Goal: Information Seeking & Learning: Check status

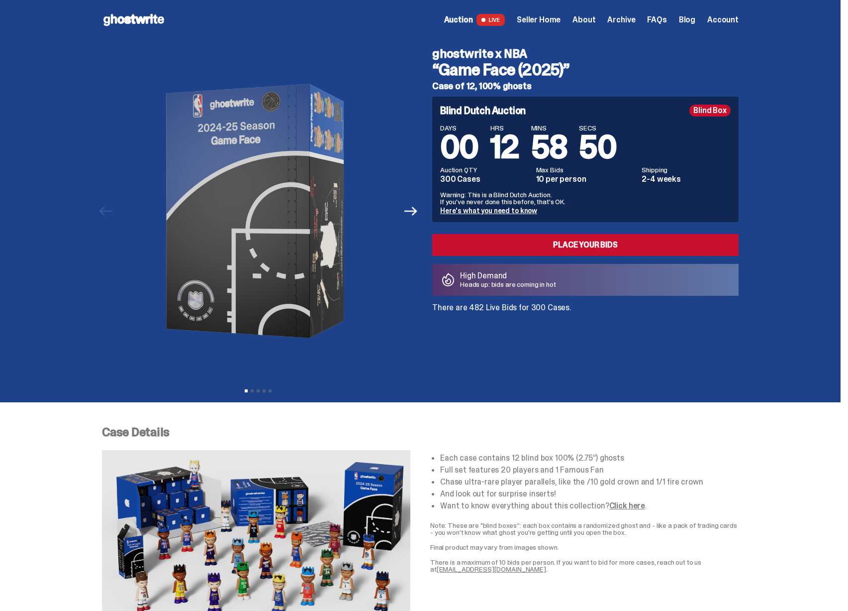
click at [482, 308] on p "There are 482 Live Bids for 300 Cases." at bounding box center [585, 308] width 307 height 8
click at [482, 304] on p "There are 482 Live Bids for 300 Cases." at bounding box center [585, 308] width 307 height 8
drag, startPoint x: 526, startPoint y: 306, endPoint x: 564, endPoint y: 308, distance: 37.9
click at [543, 308] on p "There are 482 Live Bids for 300 Cases." at bounding box center [585, 308] width 307 height 8
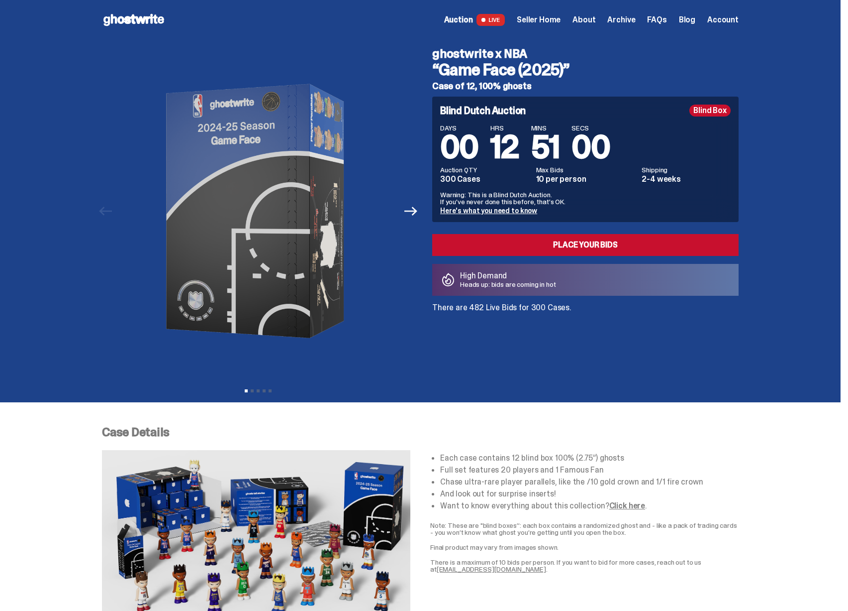
drag, startPoint x: 566, startPoint y: 308, endPoint x: 462, endPoint y: 311, distance: 104.5
click at [462, 311] on p "There are 482 Live Bids for 300 Cases." at bounding box center [585, 308] width 307 height 8
click at [462, 310] on p "There are 482 Live Bids for 300 Cases." at bounding box center [585, 308] width 307 height 8
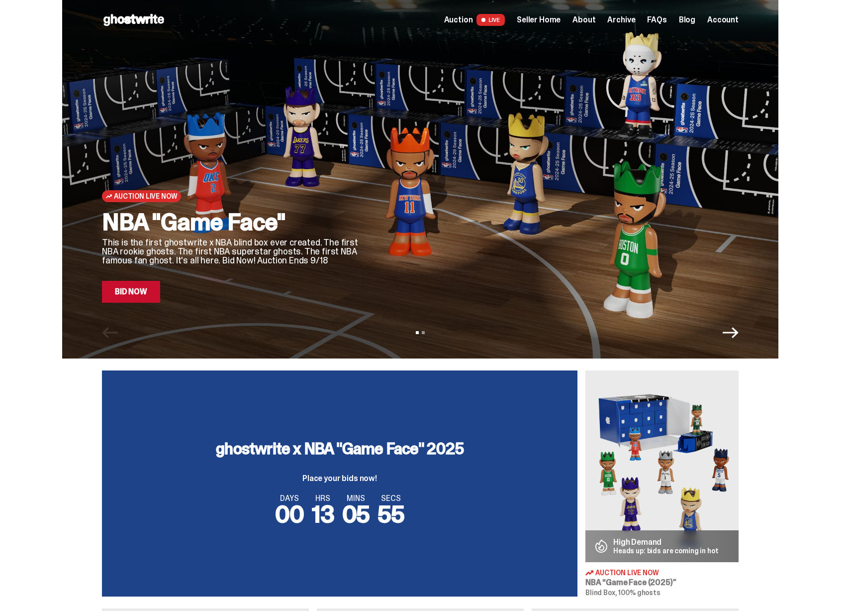
click at [628, 418] on img at bounding box center [662, 466] width 153 height 192
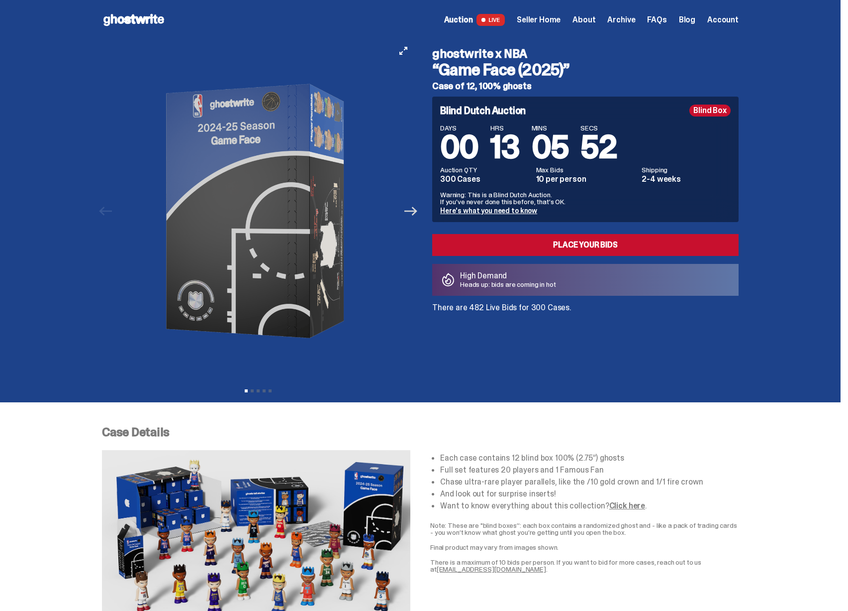
click at [417, 214] on icon "Next" at bounding box center [411, 211] width 13 height 9
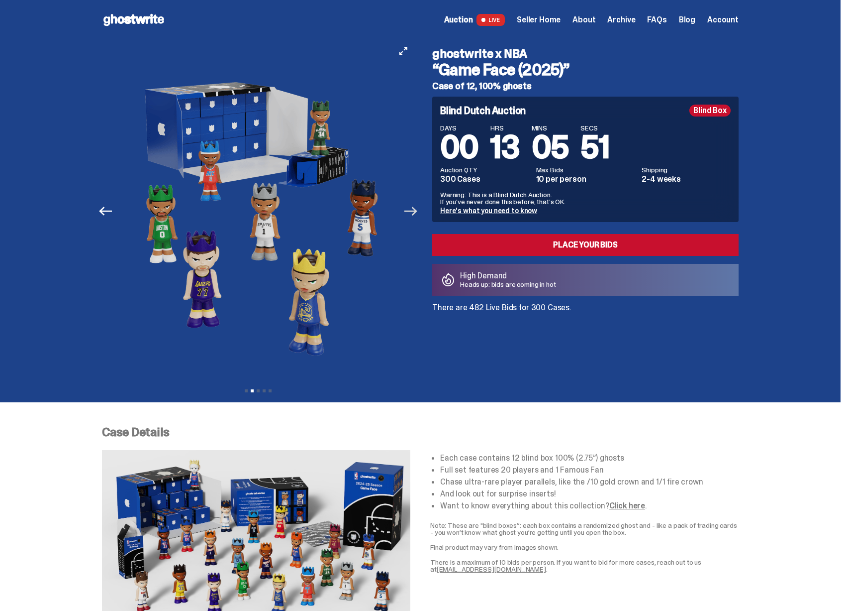
click at [417, 214] on icon "Next" at bounding box center [411, 211] width 13 height 9
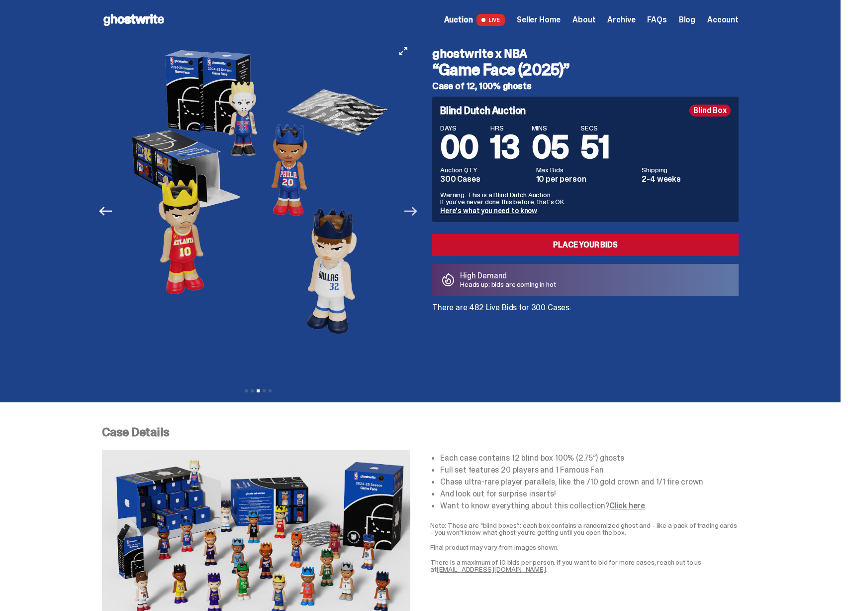
click at [417, 214] on icon "Next" at bounding box center [411, 211] width 13 height 9
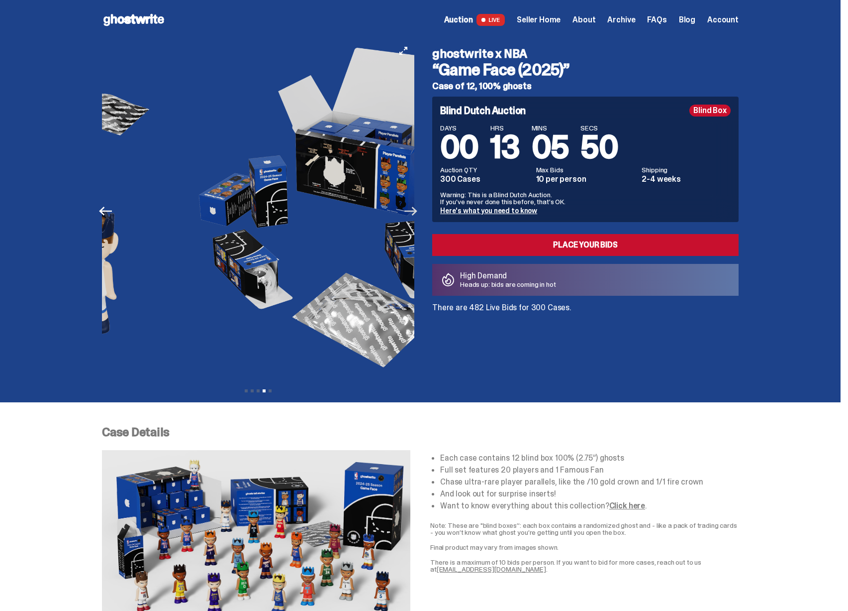
click at [417, 214] on icon "Next" at bounding box center [411, 211] width 13 height 9
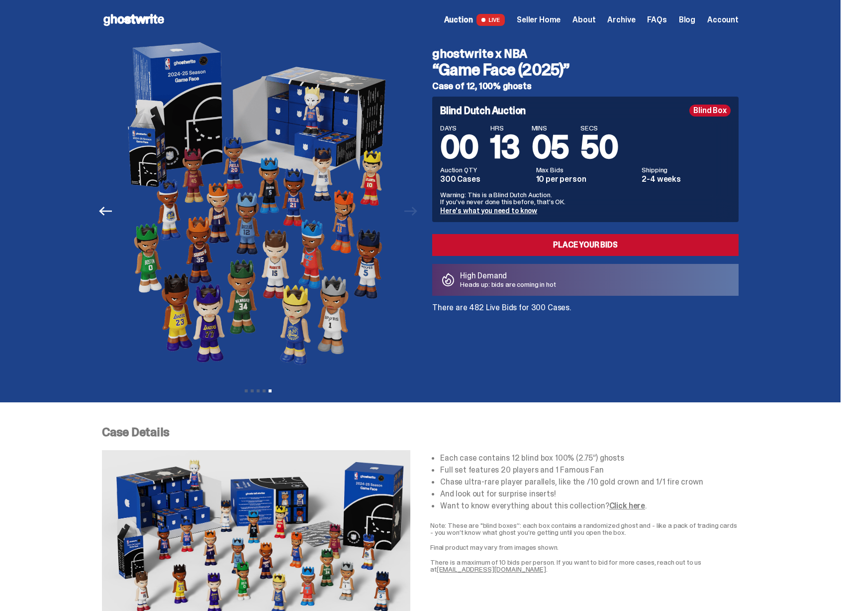
click at [490, 209] on link "Here's what you need to know" at bounding box center [488, 210] width 97 height 9
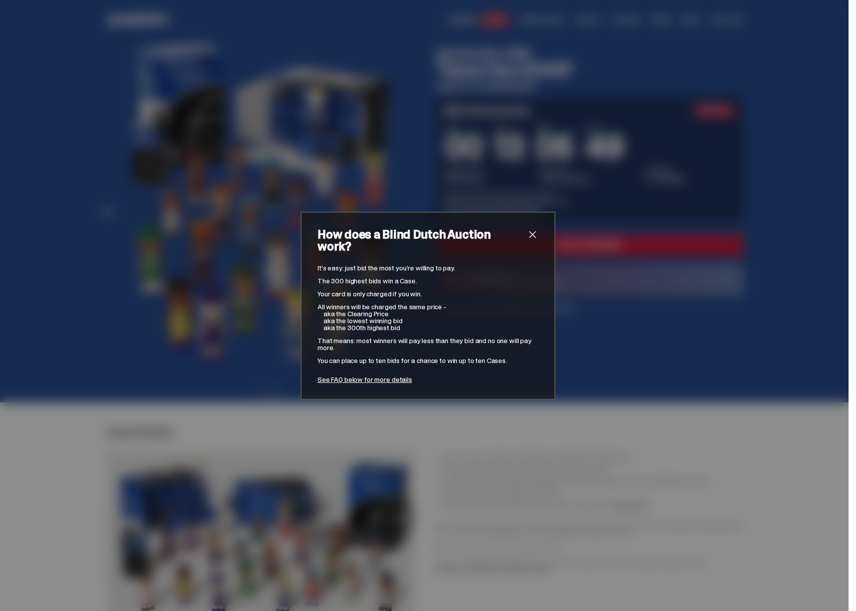
click at [568, 209] on div "How does a Blind Dutch Auction work? It’s easy: just bid the most you’re willin…" at bounding box center [428, 305] width 856 height 611
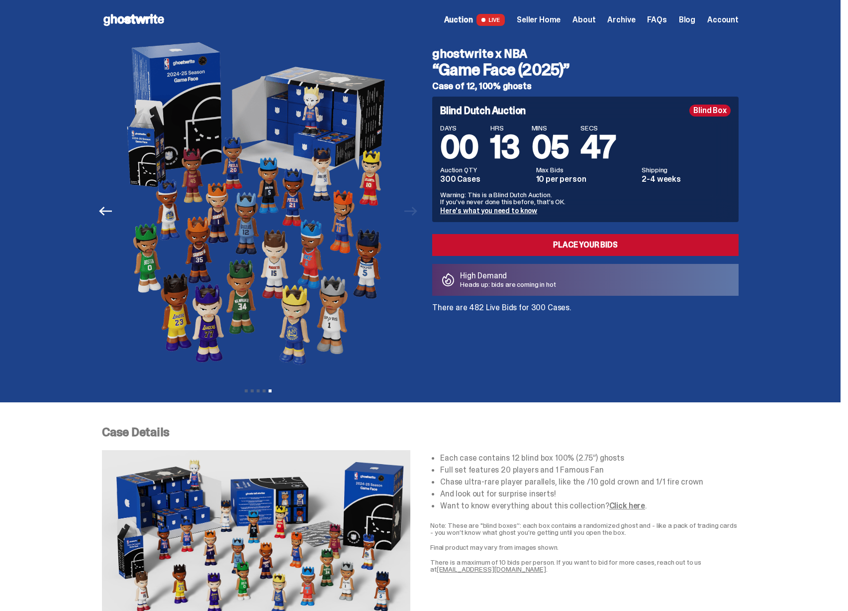
click at [555, 19] on span "Seller Home" at bounding box center [539, 20] width 44 height 8
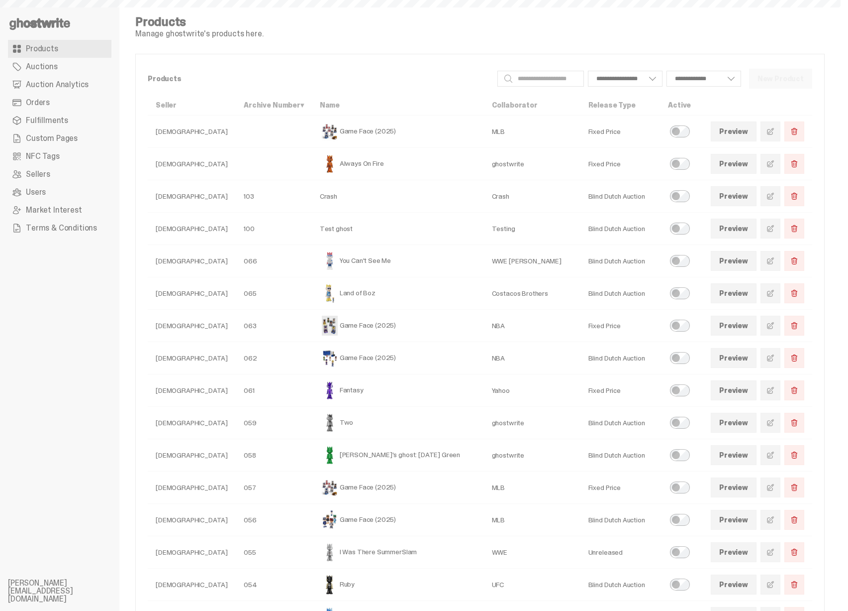
click at [76, 78] on link "Auction Analytics" at bounding box center [60, 85] width 104 height 18
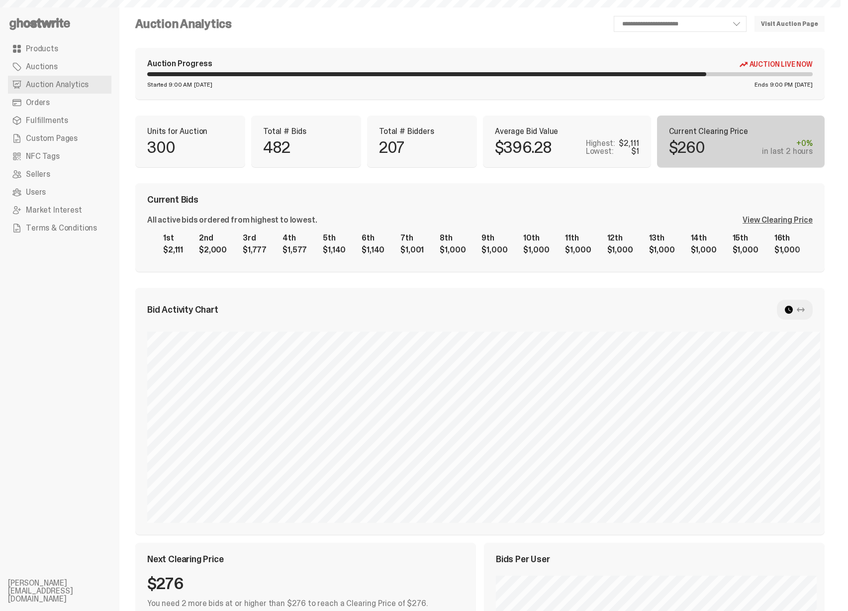
select select "**"
click at [799, 221] on div "View Clearing Price" at bounding box center [778, 220] width 70 height 8
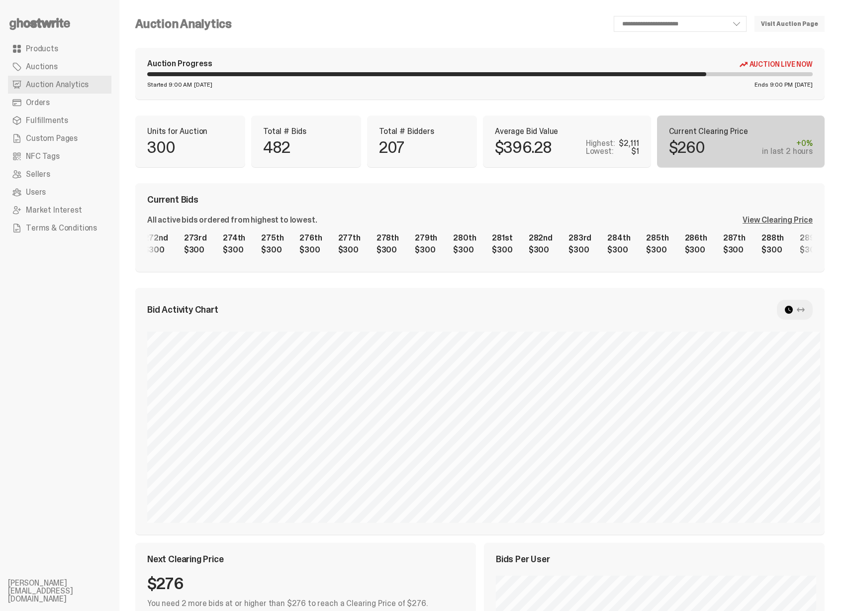
click at [640, 251] on div "1st $2,111 2nd $2,000 3rd $1,777 4th $1,577 5th $1,140 6th $1,140 7th $1,001 8t…" at bounding box center [480, 244] width 666 height 32
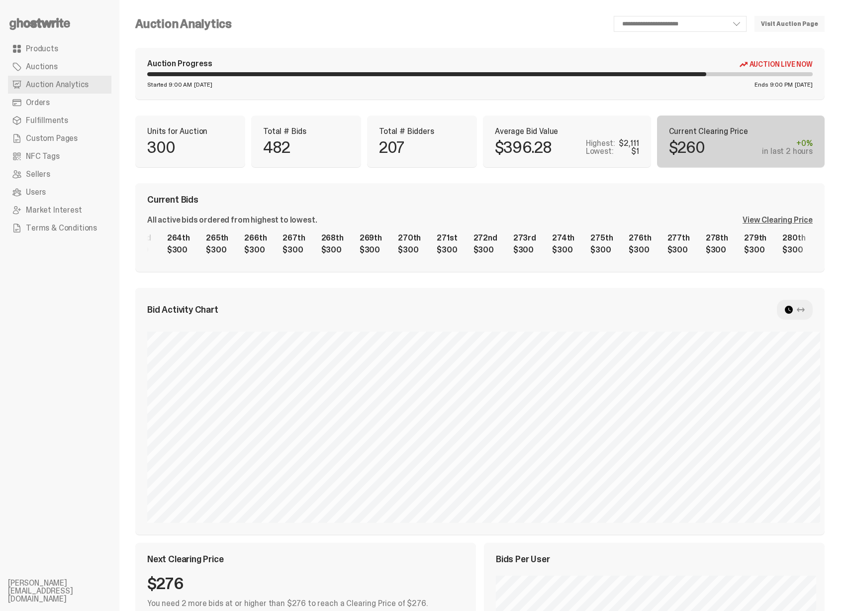
click at [533, 243] on div "1st $2,111 2nd $2,000 3rd $1,777 4th $1,577 5th $1,140 6th $1,140 7th $1,001 8t…" at bounding box center [480, 244] width 666 height 32
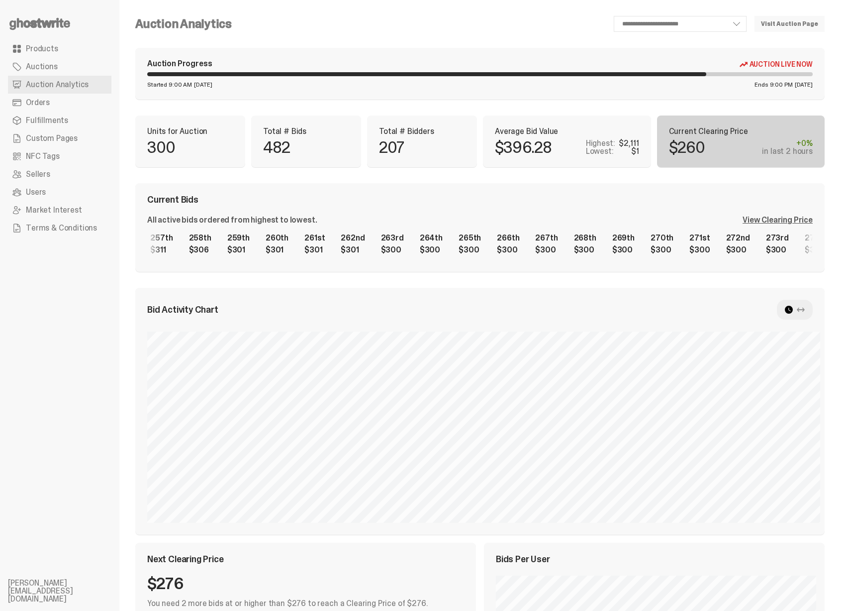
click at [452, 253] on div "1st $2,111 2nd $2,000 3rd $1,777 4th $1,577 5th $1,140 6th $1,140 7th $1,001 8t…" at bounding box center [480, 244] width 666 height 32
click at [496, 249] on div "1st $2,111 2nd $2,000 3rd $1,777 4th $1,577 5th $1,140 6th $1,140 7th $1,001 8t…" at bounding box center [480, 244] width 666 height 32
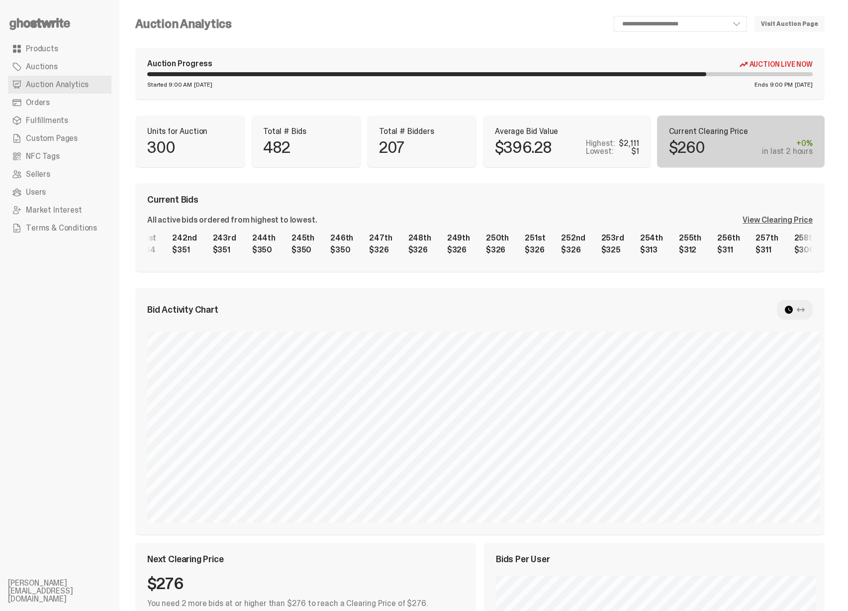
click at [523, 250] on div "1st $2,111 2nd $2,000 3rd $1,777 4th $1,577 5th $1,140 6th $1,140 7th $1,001 8t…" at bounding box center [480, 244] width 666 height 32
click at [552, 245] on div "1st $2,111 2nd $2,000 3rd $1,777 4th $1,577 5th $1,140 6th $1,140 7th $1,001 8t…" at bounding box center [480, 244] width 666 height 32
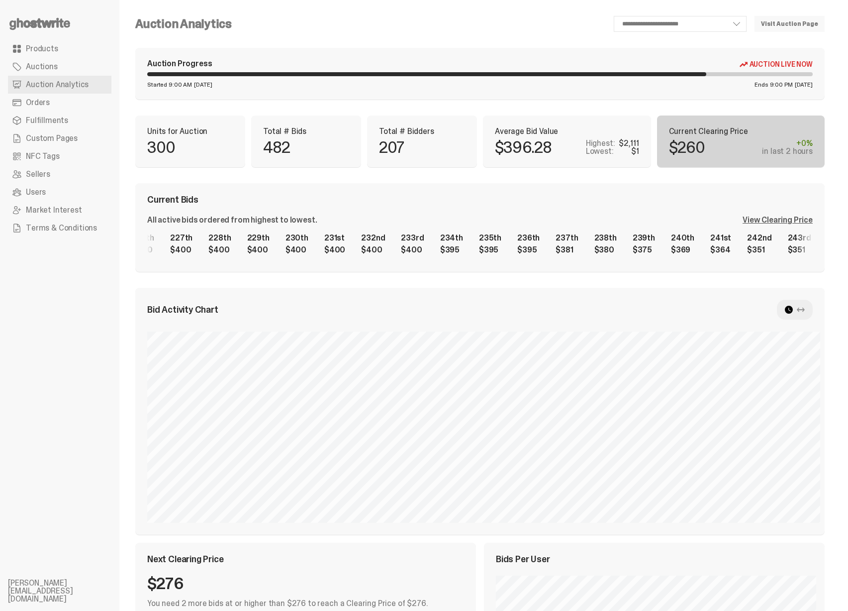
click at [609, 236] on div "1st $2,111 2nd $2,000 3rd $1,777 4th $1,577 5th $1,140 6th $1,140 7th $1,001 8t…" at bounding box center [480, 244] width 666 height 32
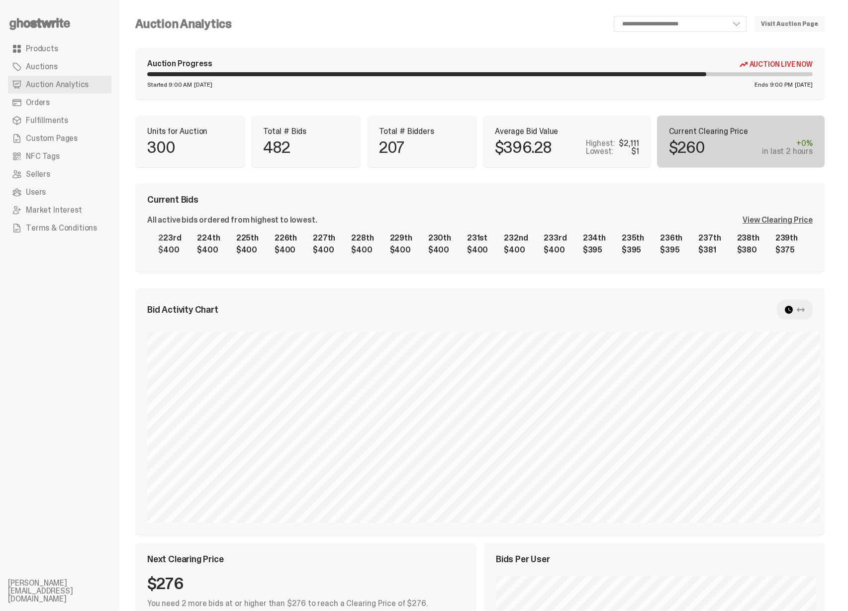
click at [365, 235] on div "1st $2,111 2nd $2,000 3rd $1,777 4th $1,577 5th $1,140 6th $1,140 7th $1,001 8t…" at bounding box center [480, 244] width 666 height 32
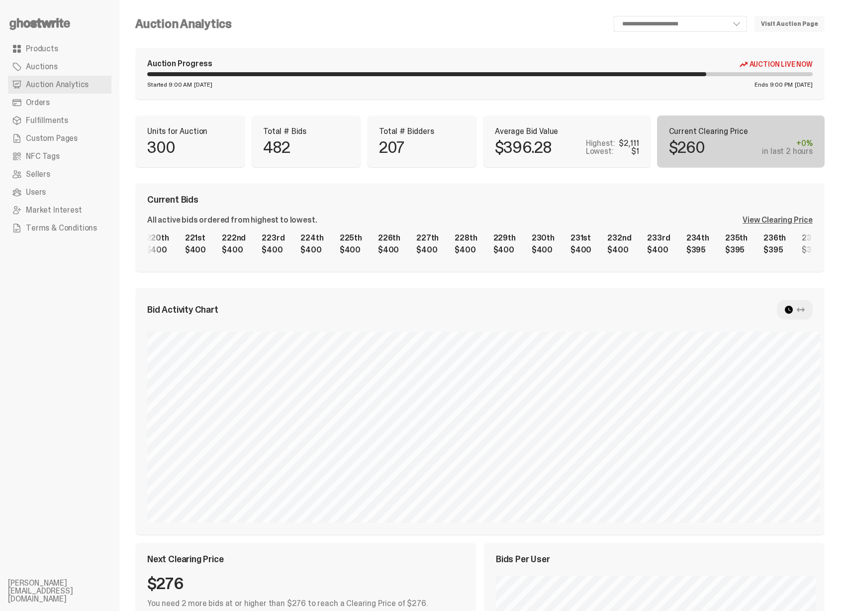
scroll to position [0, 8155]
click at [572, 240] on div "231st" at bounding box center [582, 238] width 21 height 8
click at [169, 216] on div "All active bids ordered from highest to lowest." at bounding box center [232, 220] width 170 height 8
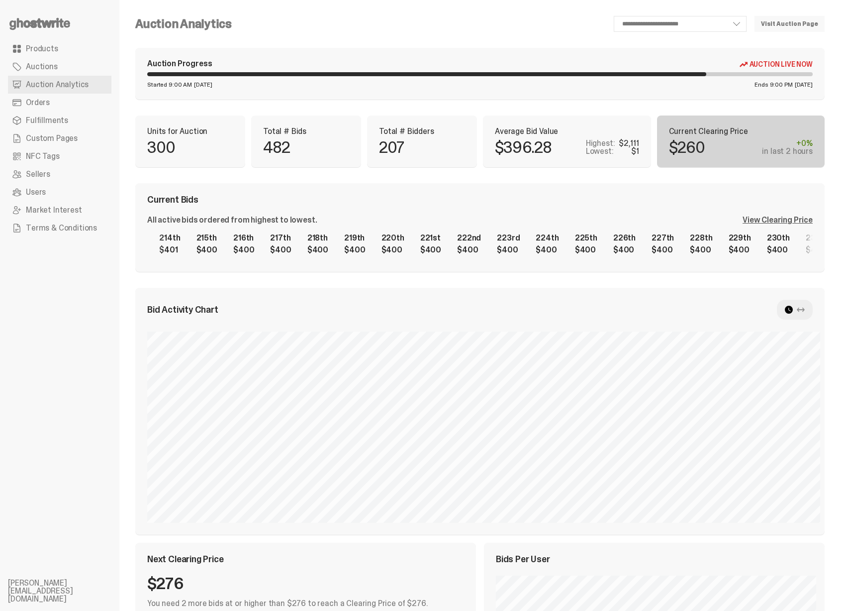
click at [488, 244] on div "1st $2,111 2nd $2,000 3rd $1,777 4th $1,577 5th $1,140 6th $1,140 7th $1,001 8t…" at bounding box center [480, 244] width 666 height 32
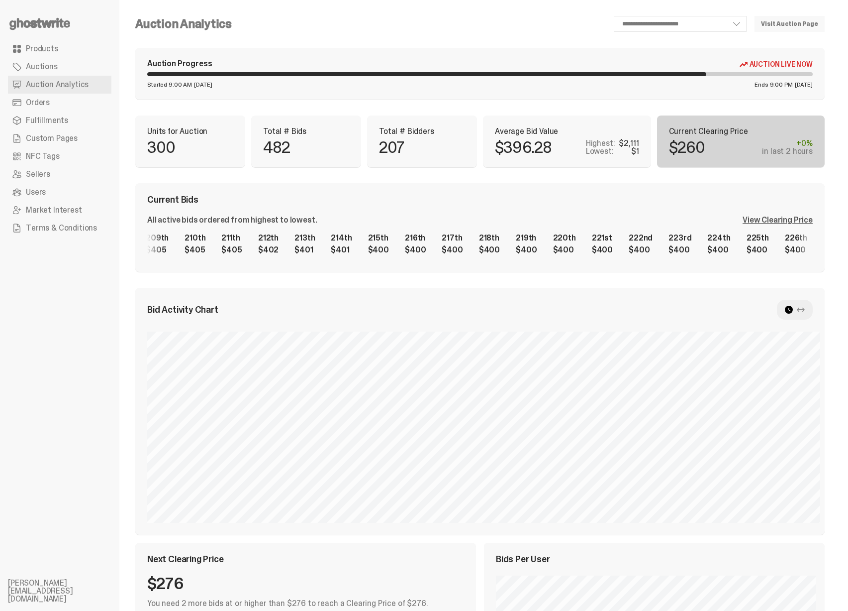
click at [479, 246] on div "1st $2,111 2nd $2,000 3rd $1,777 4th $1,577 5th $1,140 6th $1,140 7th $1,001 8t…" at bounding box center [480, 244] width 666 height 32
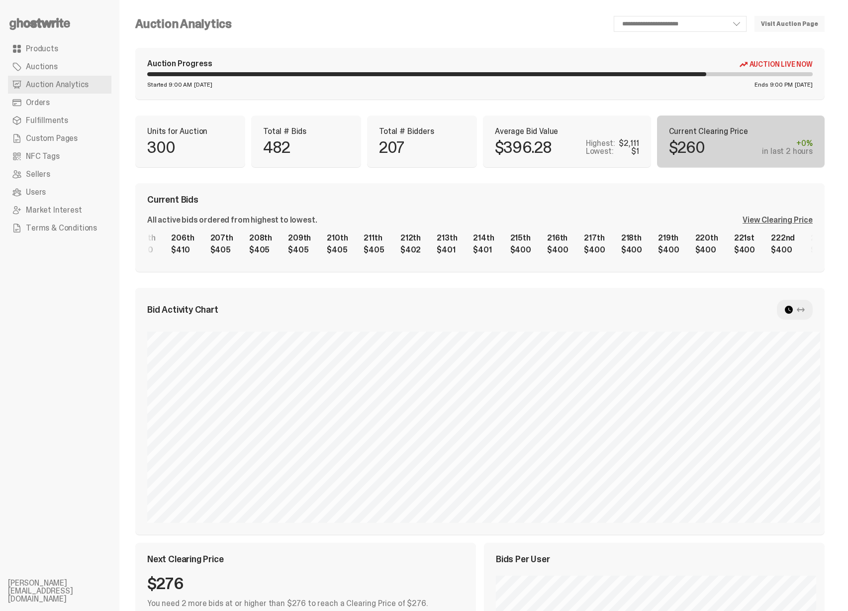
click at [411, 248] on div "1st $2,111 2nd $2,000 3rd $1,777 4th $1,577 5th $1,140 6th $1,140 7th $1,001 8t…" at bounding box center [480, 244] width 666 height 32
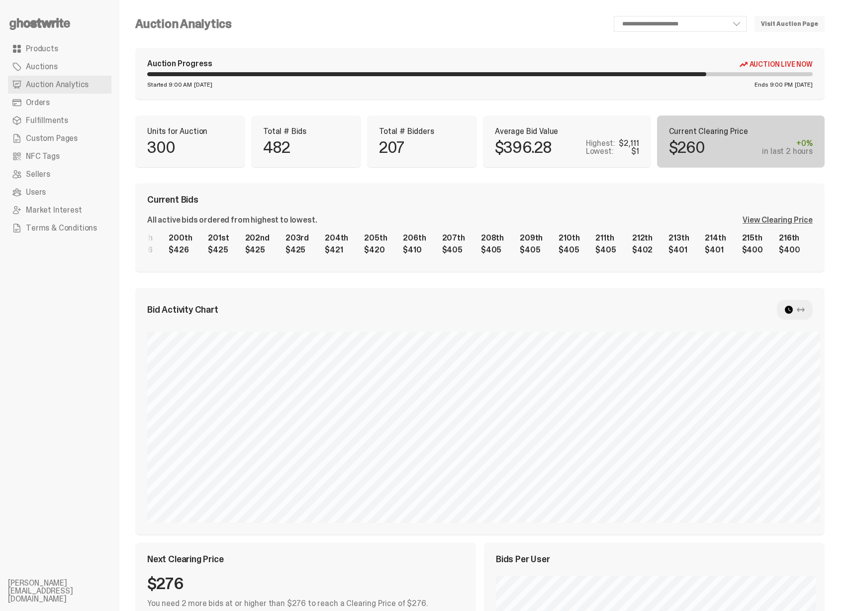
click at [436, 241] on div "1st $2,111 2nd $2,000 3rd $1,777 4th $1,577 5th $1,140 6th $1,140 7th $1,001 8t…" at bounding box center [480, 244] width 666 height 32
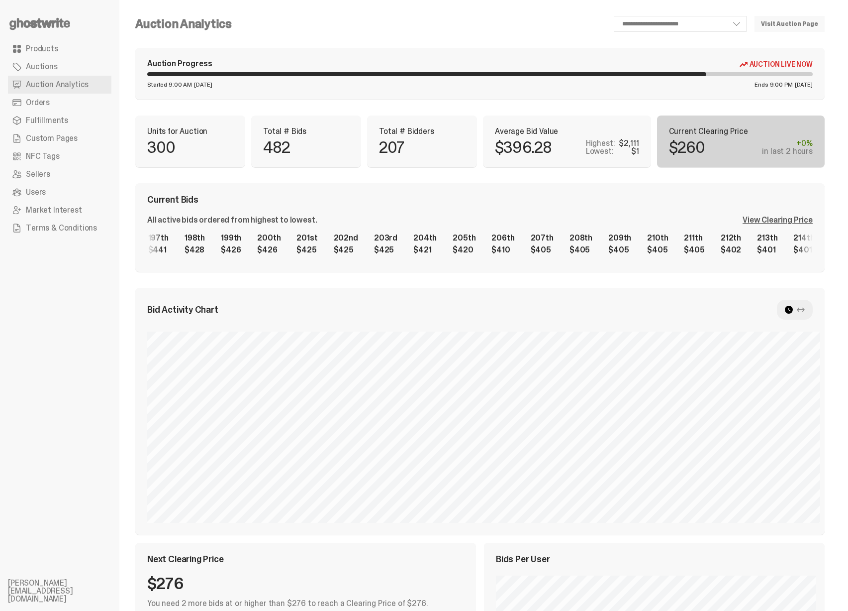
scroll to position [0, 7256]
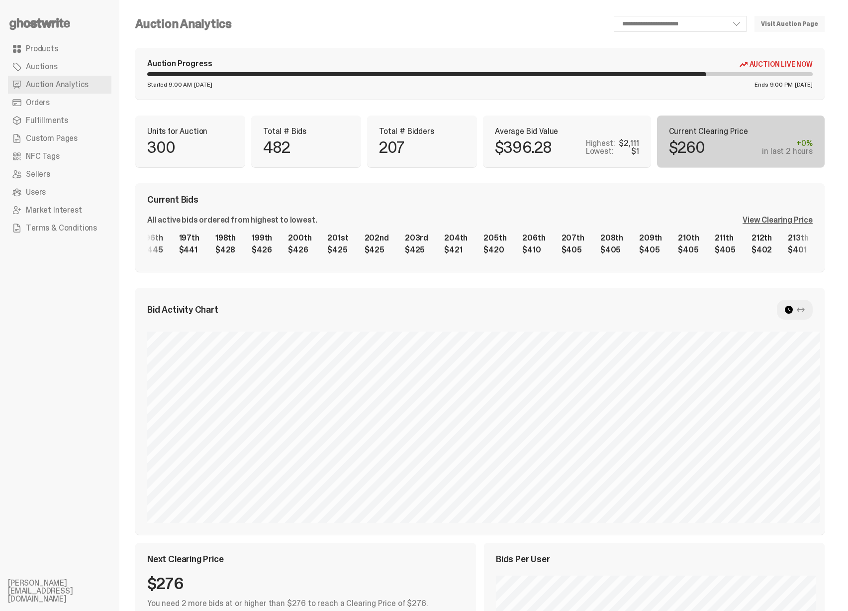
click at [633, 242] on div "209th $405" at bounding box center [650, 244] width 35 height 32
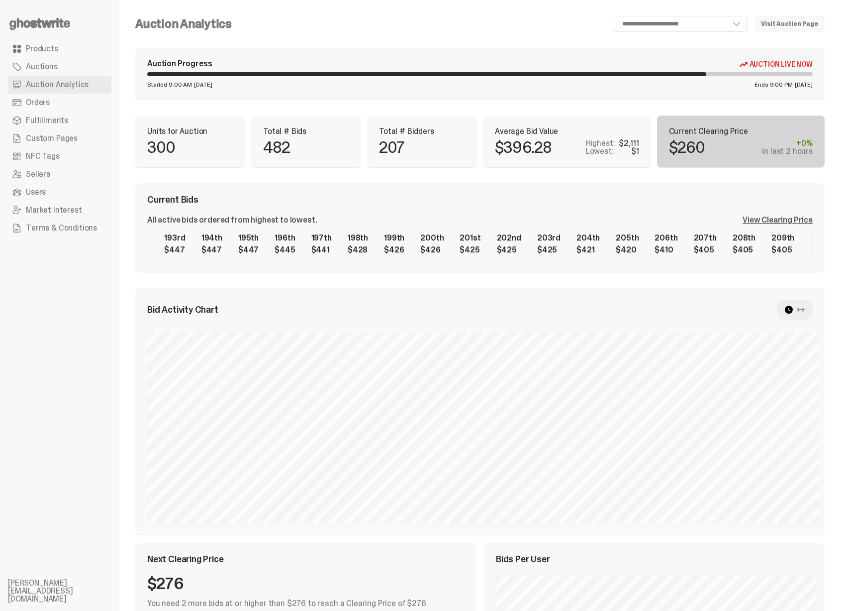
click at [442, 236] on div "1st $2,111 2nd $2,000 3rd $1,777 4th $1,577 5th $1,140 6th $1,140 7th $1,001 8t…" at bounding box center [480, 244] width 666 height 32
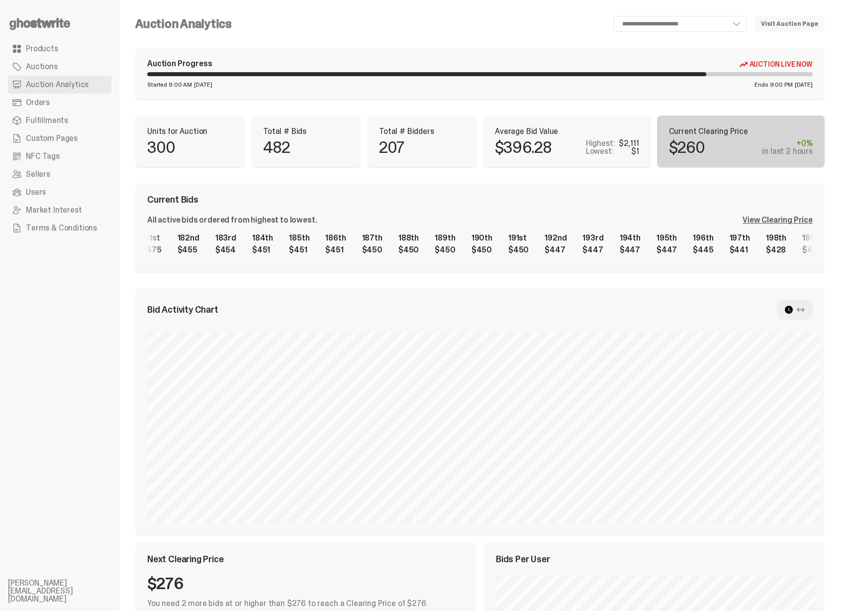
click at [603, 240] on div "1st $2,111 2nd $2,000 3rd $1,777 4th $1,577 5th $1,140 6th $1,140 7th $1,001 8t…" at bounding box center [480, 244] width 666 height 32
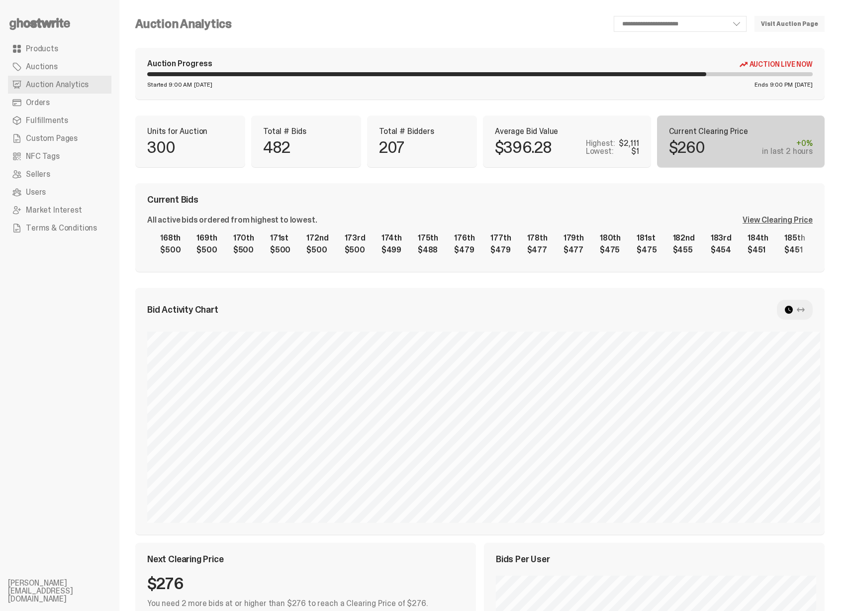
click at [668, 238] on div "1st $2,111 2nd $2,000 3rd $1,777 4th $1,577 5th $1,140 6th $1,140 7th $1,001 8t…" at bounding box center [480, 244] width 666 height 32
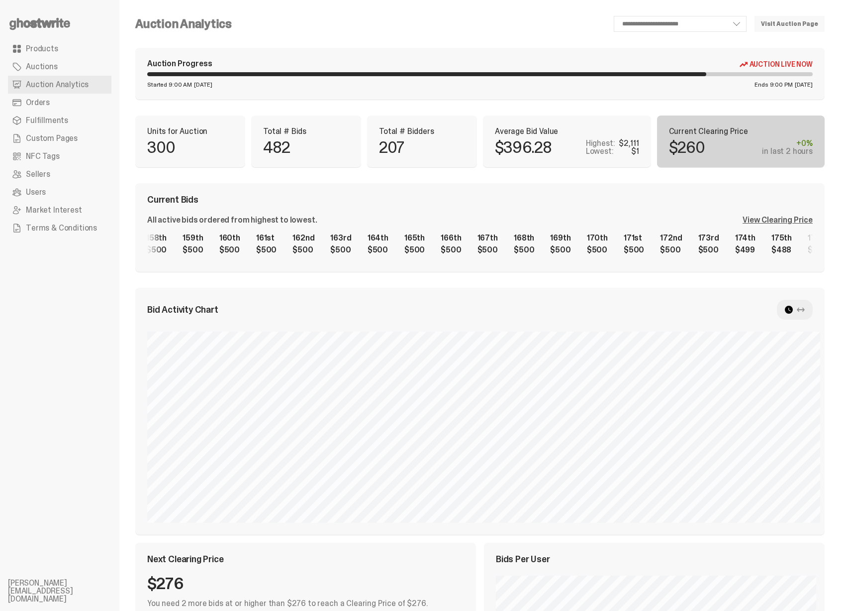
click at [607, 239] on div "1st $2,111 2nd $2,000 3rd $1,777 4th $1,577 5th $1,140 6th $1,140 7th $1,001 8t…" at bounding box center [480, 244] width 666 height 32
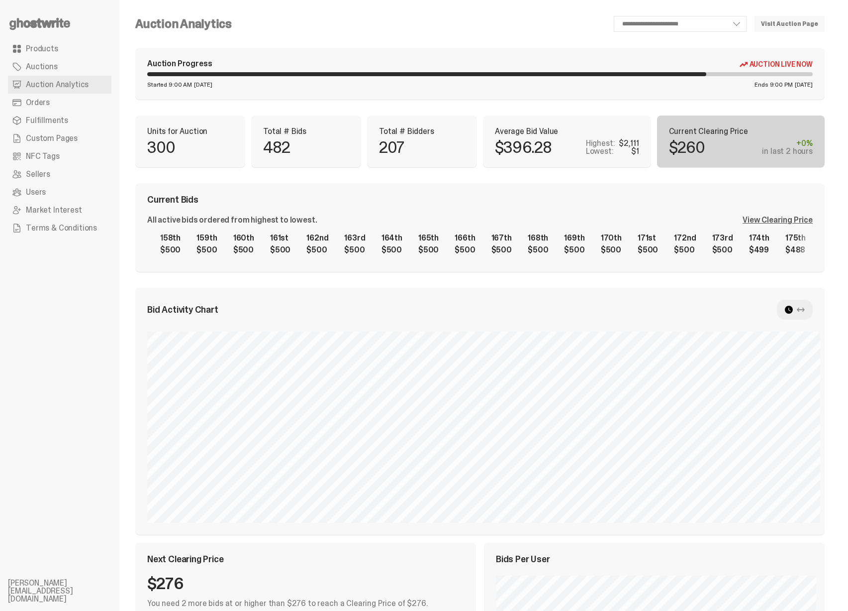
click at [778, 229] on div "1st $2,111 2nd $2,000 3rd $1,777 4th $1,577 5th $1,140 6th $1,140 7th $1,001 8t…" at bounding box center [480, 244] width 666 height 32
click at [780, 224] on div "View Clearing Price" at bounding box center [778, 220] width 70 height 8
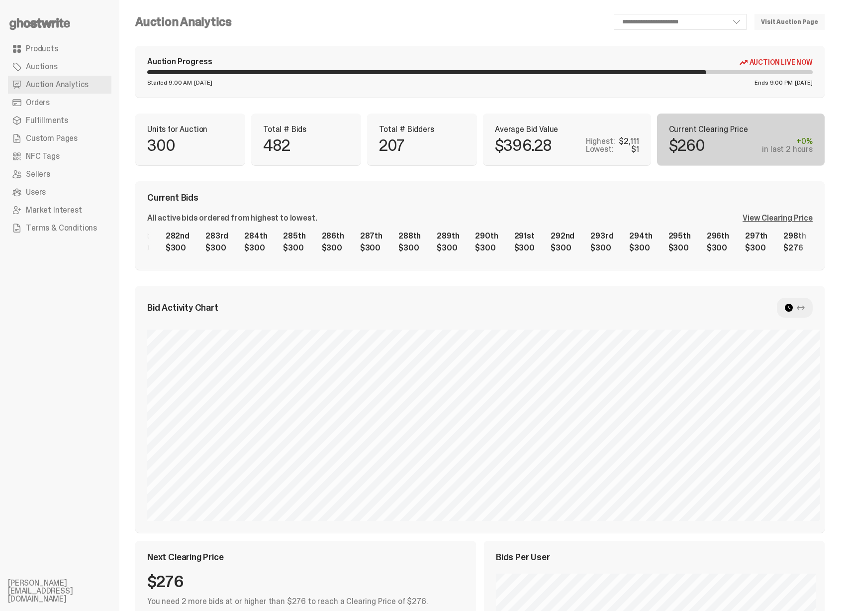
scroll to position [184, 0]
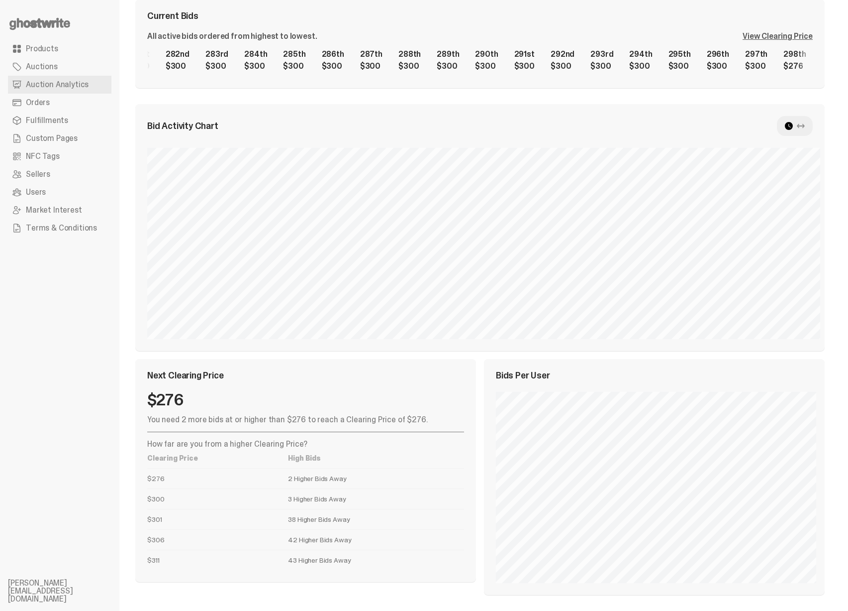
click at [805, 123] on icon at bounding box center [801, 126] width 8 height 8
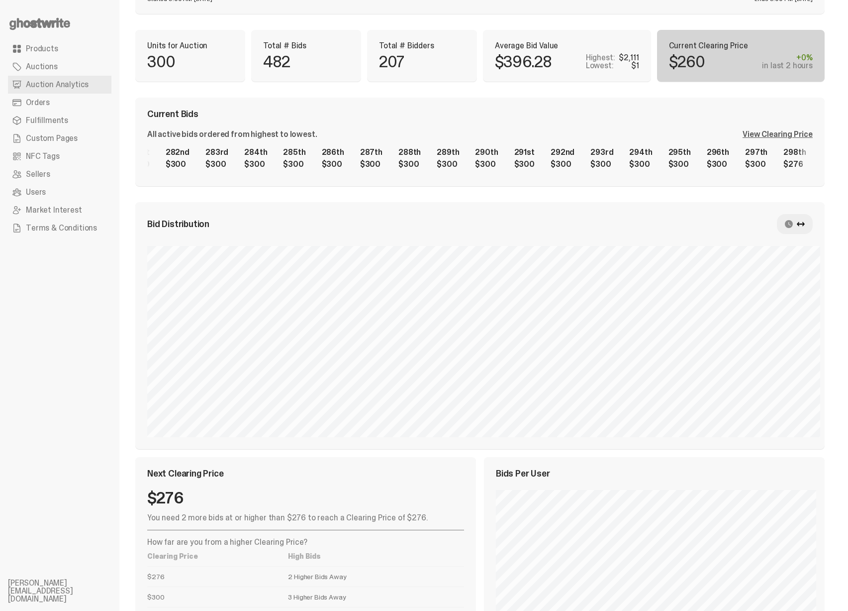
scroll to position [0, 0]
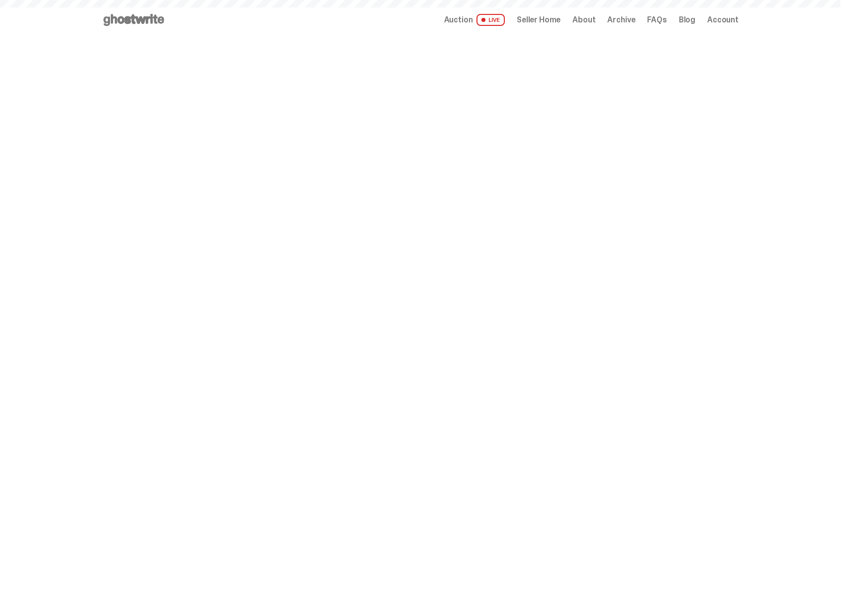
click at [556, 22] on span "Seller Home" at bounding box center [539, 20] width 44 height 8
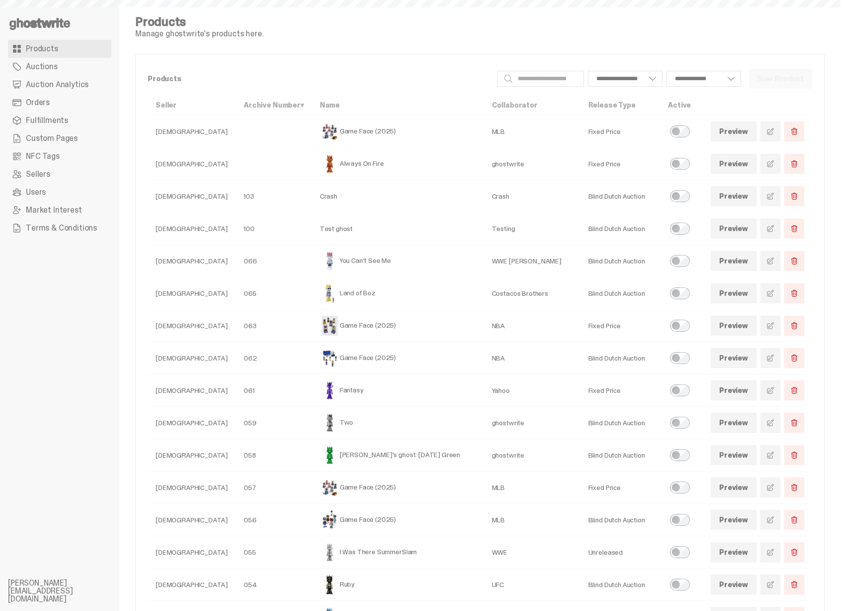
click at [81, 84] on span "Auction Analytics" at bounding box center [57, 85] width 63 height 8
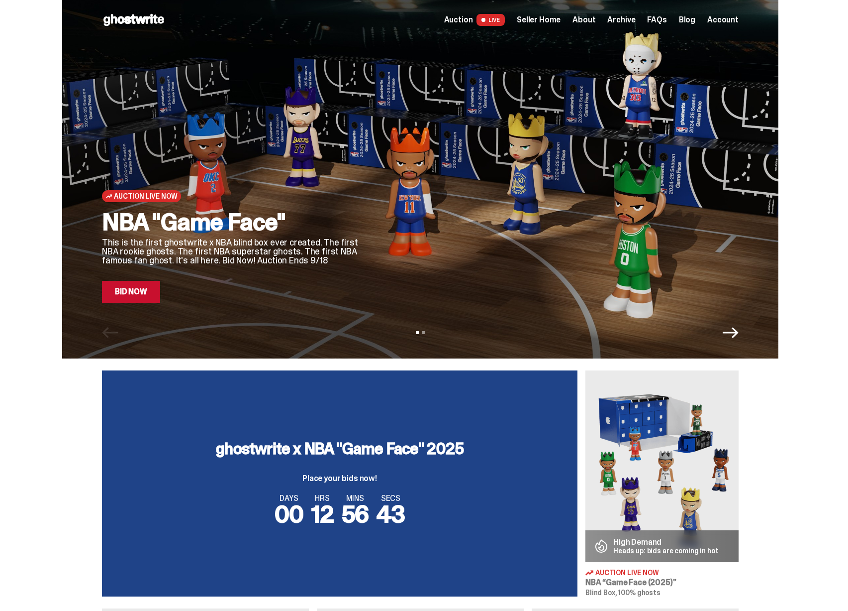
click at [557, 17] on span "Seller Home" at bounding box center [539, 20] width 44 height 8
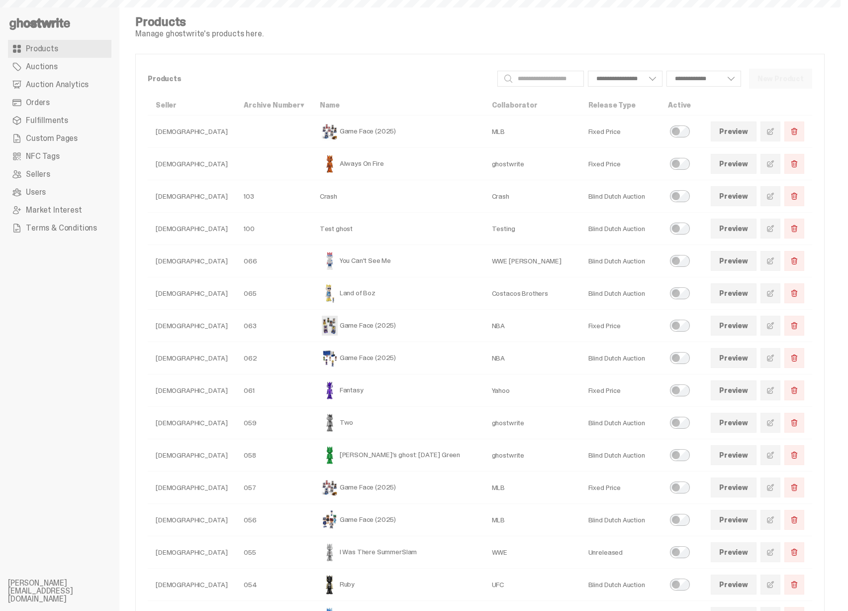
click at [104, 78] on link "Auction Analytics" at bounding box center [60, 85] width 104 height 18
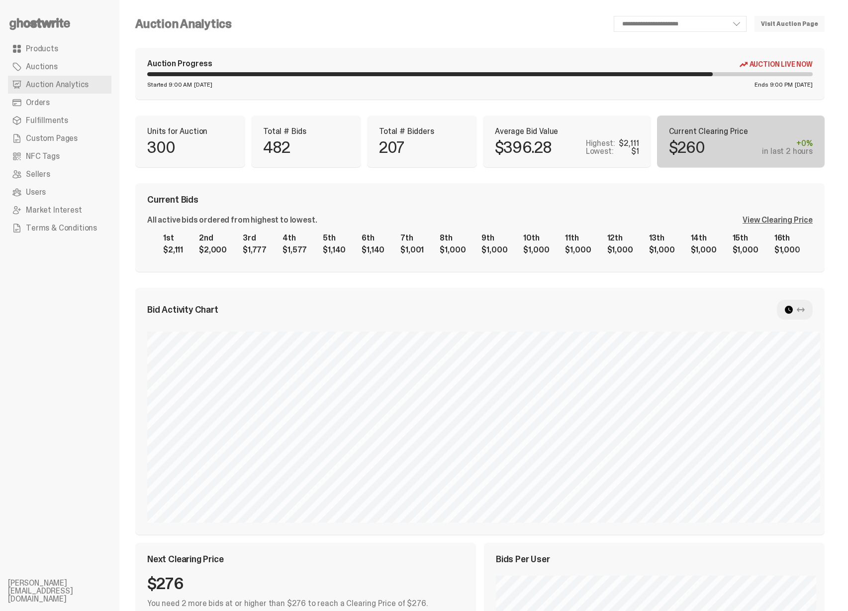
click at [769, 220] on div "View Clearing Price" at bounding box center [778, 220] width 70 height 8
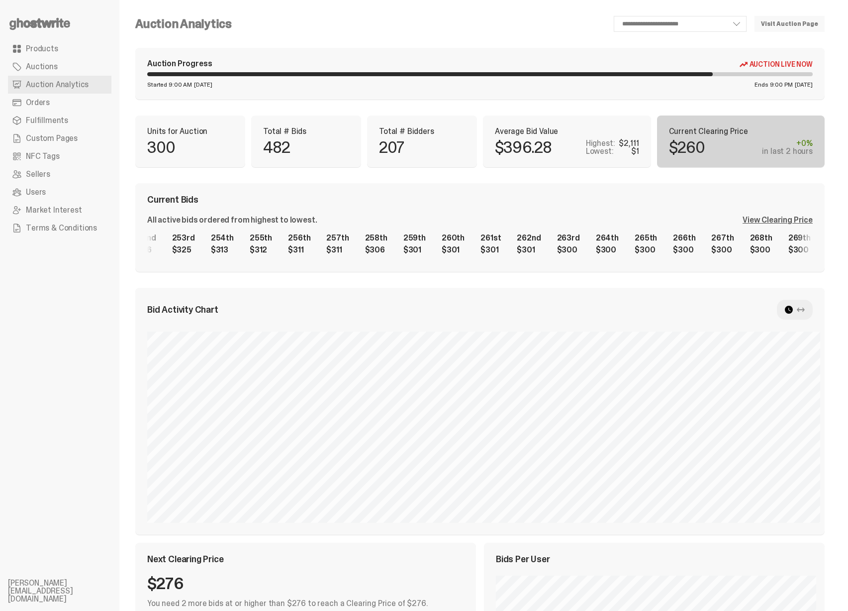
scroll to position [0, 10529]
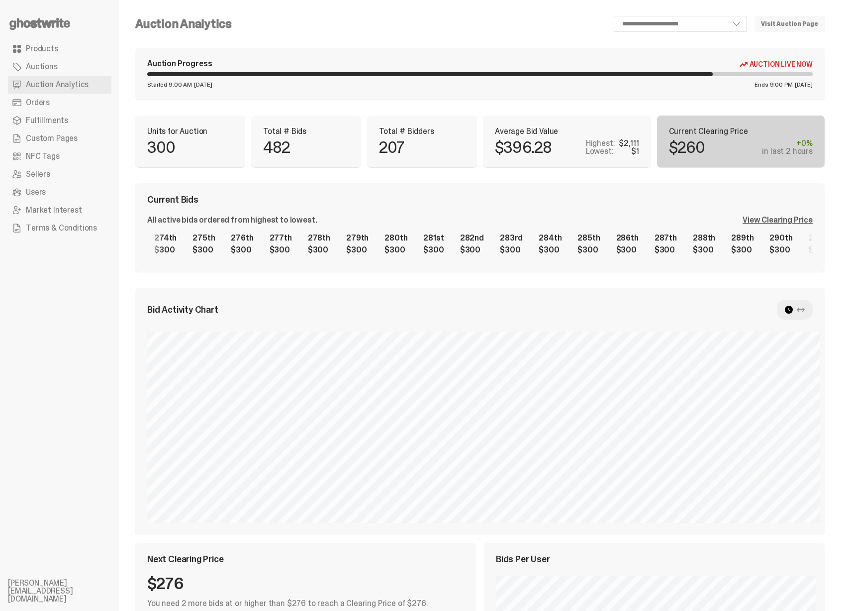
click at [614, 260] on div "1st $2,111 2nd $2,000 3rd $1,777 4th $1,577 5th $1,140 6th $1,140 7th $1,001 8t…" at bounding box center [480, 244] width 666 height 32
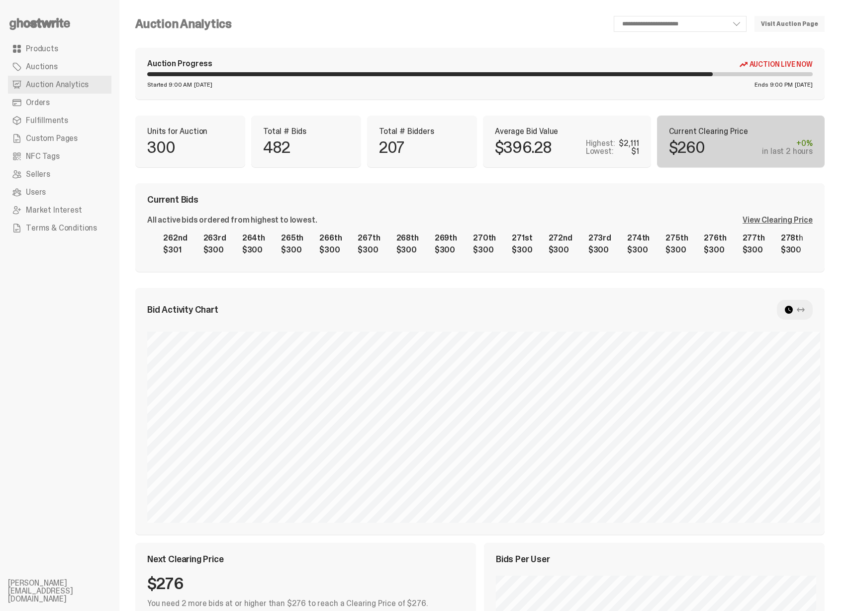
click at [623, 254] on div "1st $2,111 2nd $2,000 3rd $1,777 4th $1,577 5th $1,140 6th $1,140 7th $1,001 8t…" at bounding box center [480, 244] width 666 height 32
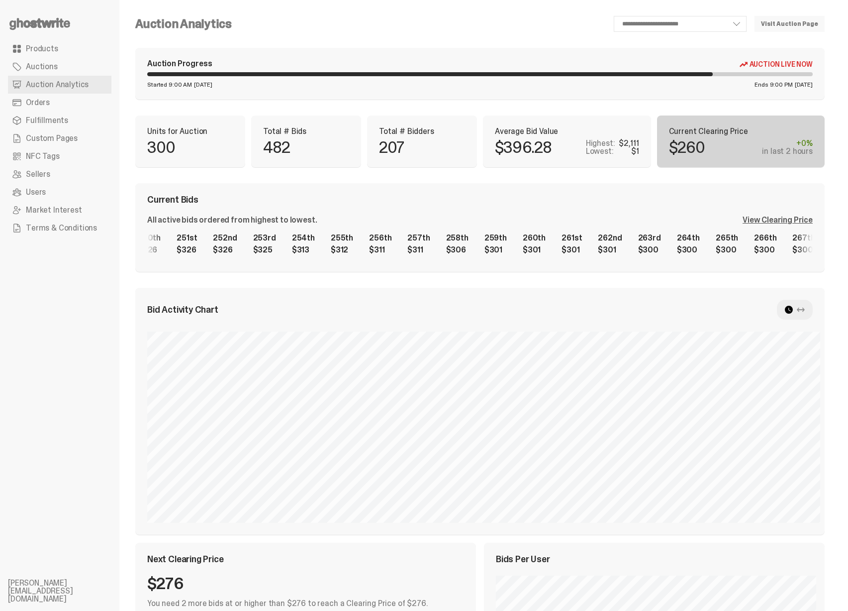
click at [646, 256] on div "1st $2,111 2nd $2,000 3rd $1,777 4th $1,577 5th $1,140 6th $1,140 7th $1,001 8t…" at bounding box center [480, 244] width 666 height 32
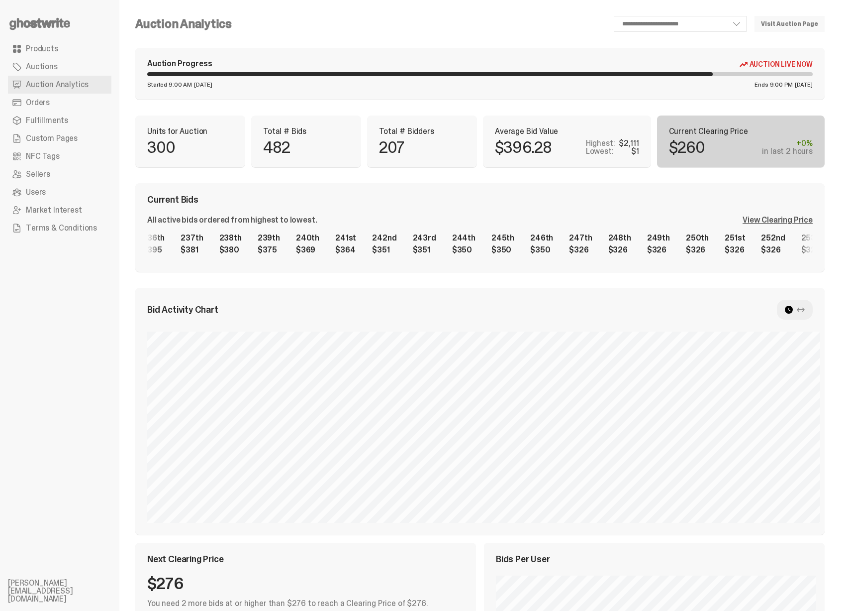
click at [723, 242] on div "1st $2,111 2nd $2,000 3rd $1,777 4th $1,577 5th $1,140 6th $1,140 7th $1,001 8t…" at bounding box center [480, 244] width 666 height 32
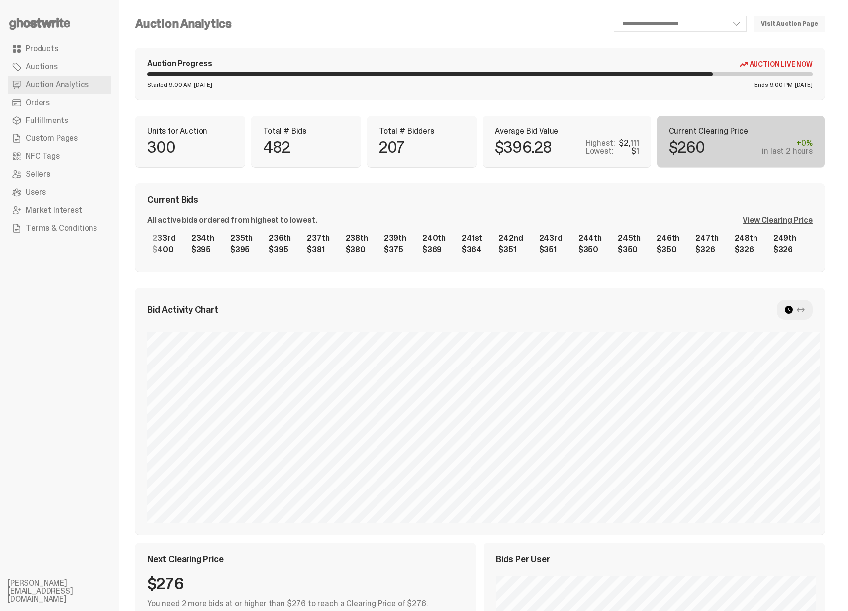
scroll to position [0, 8576]
click at [370, 249] on div "1st $2,111 2nd $2,000 3rd $1,777 4th $1,577 5th $1,140 6th $1,140 7th $1,001 8t…" at bounding box center [480, 244] width 666 height 32
click at [427, 244] on div "1st $2,111 2nd $2,000 3rd $1,777 4th $1,577 5th $1,140 6th $1,140 7th $1,001 8t…" at bounding box center [480, 244] width 666 height 32
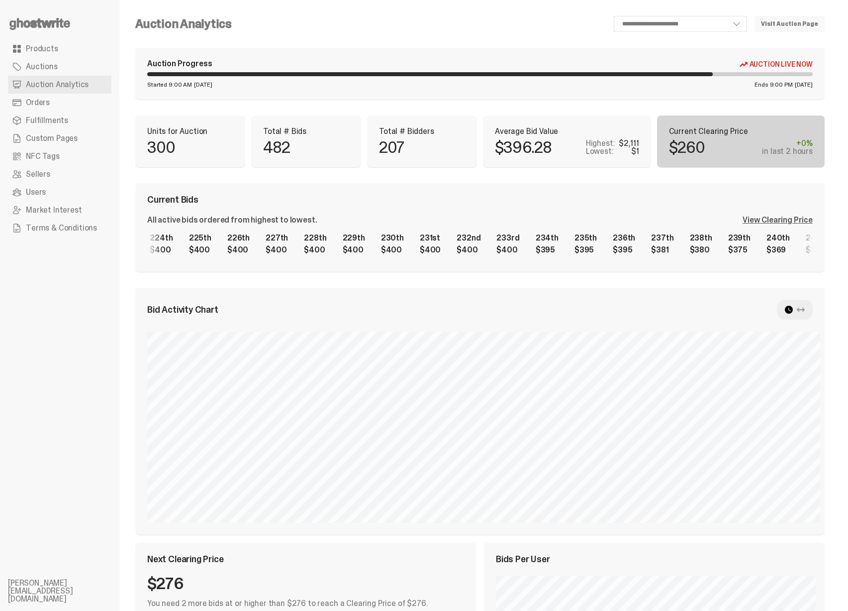
scroll to position [0, 8304]
click at [238, 248] on div "1st $2,111 2nd $2,000 3rd $1,777 4th $1,577 5th $1,140 6th $1,140 7th $1,001 8t…" at bounding box center [480, 244] width 666 height 32
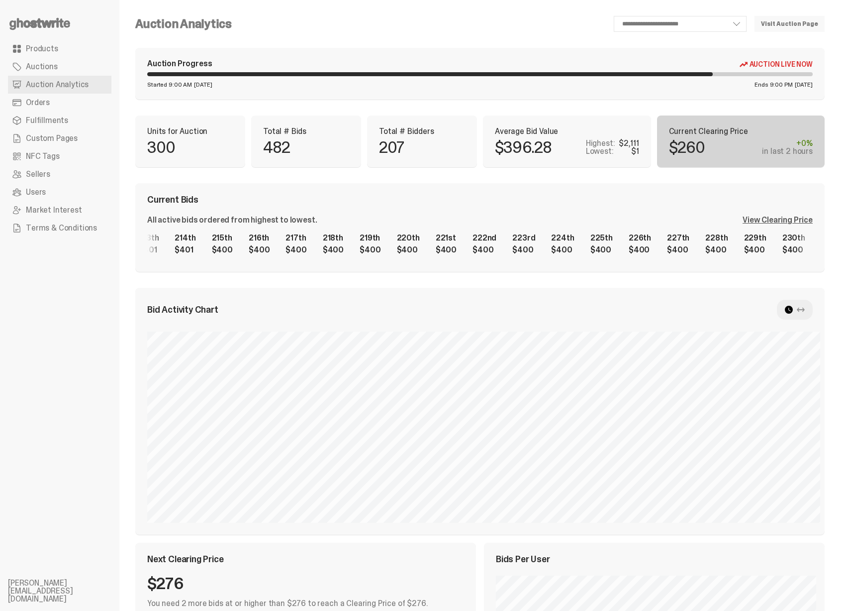
scroll to position [0, 7882]
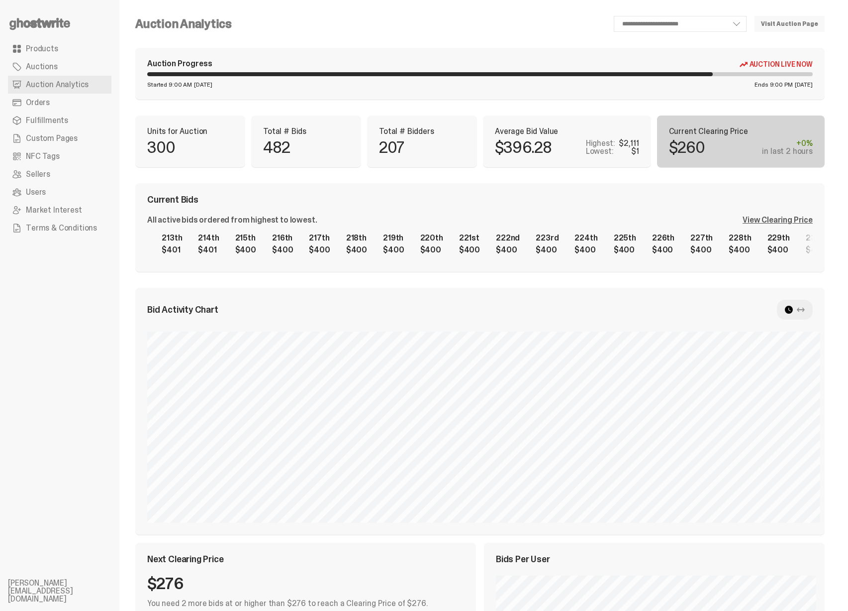
click at [669, 248] on div "1st $2,111 2nd $2,000 3rd $1,777 4th $1,577 5th $1,140 6th $1,140 7th $1,001 8t…" at bounding box center [480, 244] width 666 height 32
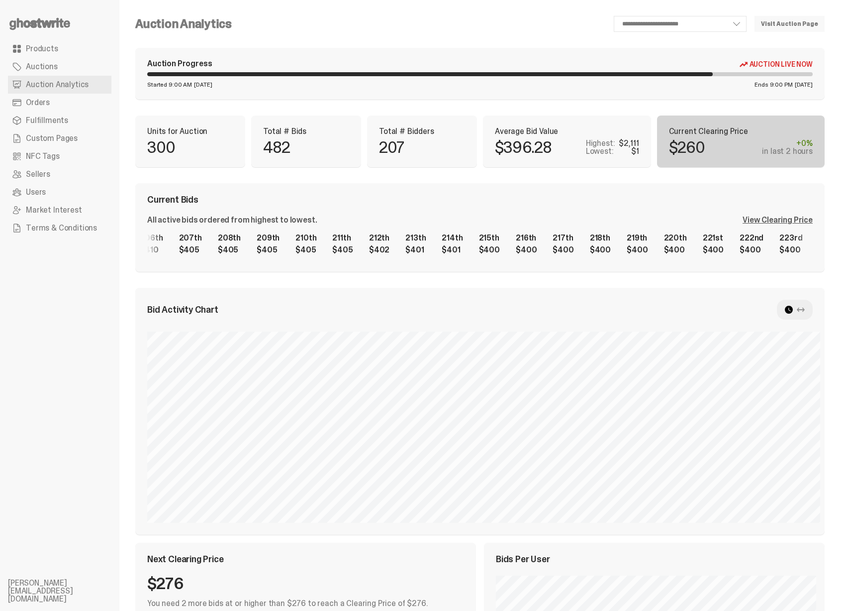
click at [508, 239] on div "1st $2,111 2nd $2,000 3rd $1,777 4th $1,577 5th $1,140 6th $1,140 7th $1,001 8t…" at bounding box center [480, 244] width 666 height 32
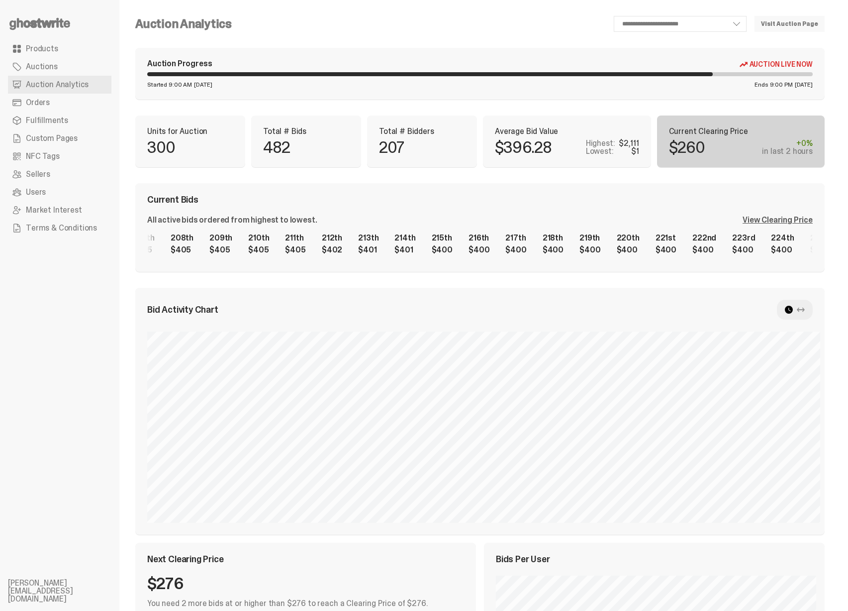
click at [246, 247] on div "1st $2,111 2nd $2,000 3rd $1,777 4th $1,577 5th $1,140 6th $1,140 7th $1,001 8t…" at bounding box center [480, 244] width 666 height 32
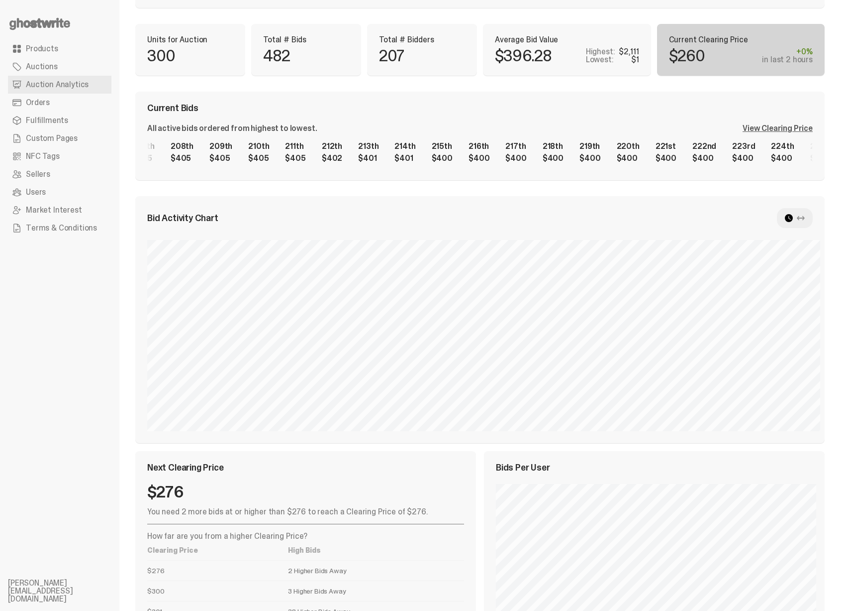
scroll to position [91, 0]
select select "**"
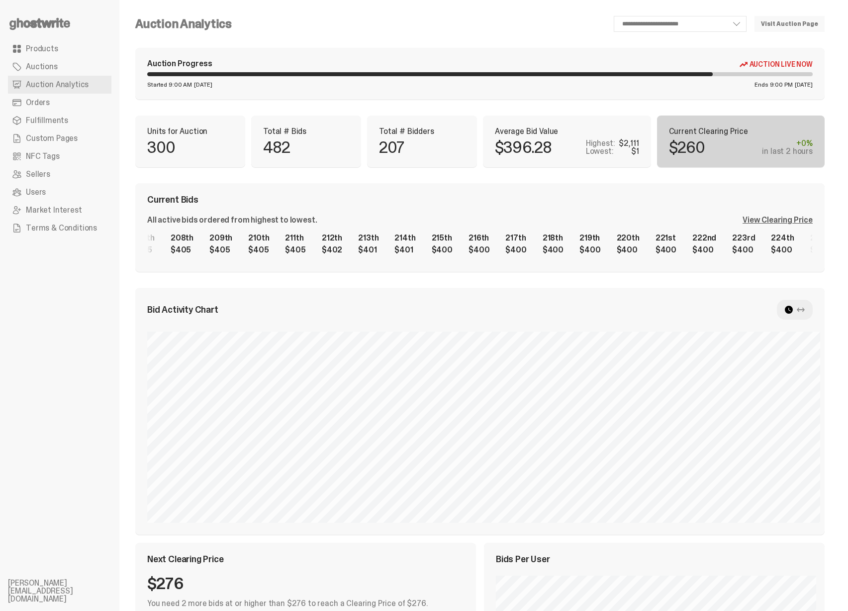
click at [623, 304] on div "Bid Activity Chart" at bounding box center [480, 310] width 666 height 20
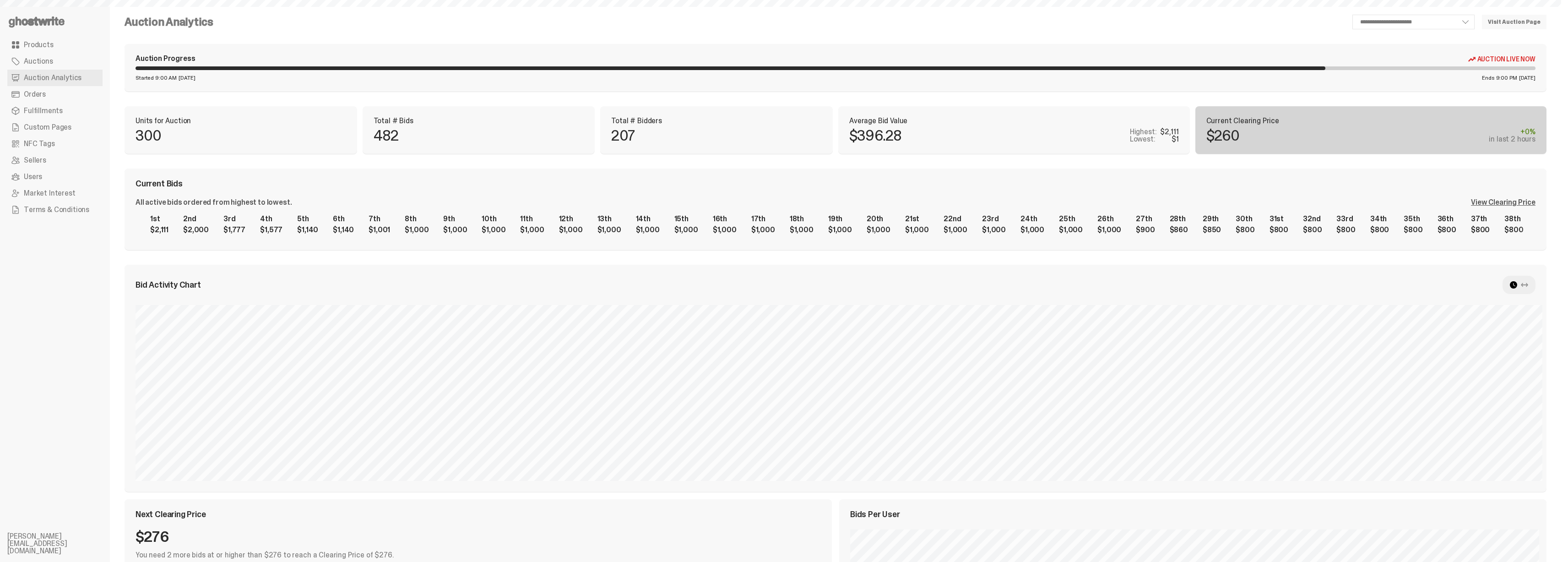
select select "**"
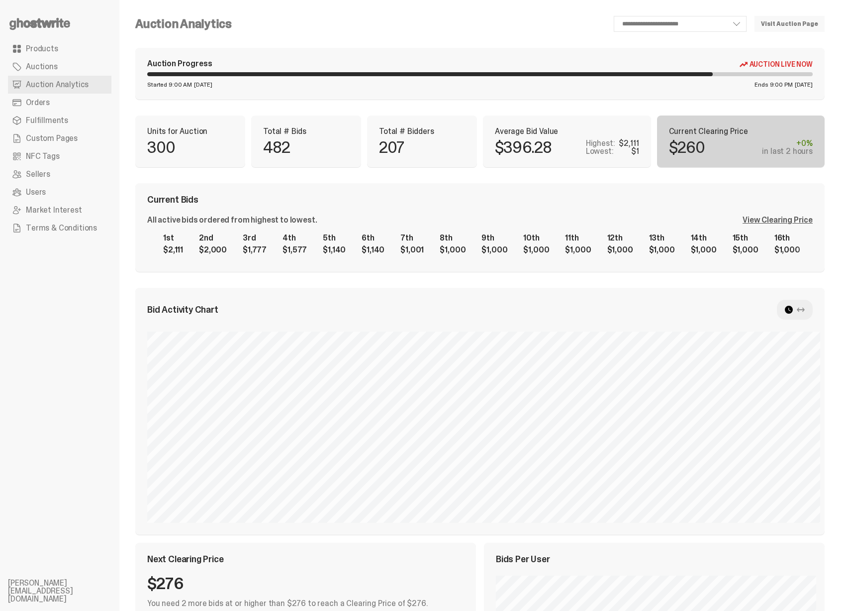
click at [764, 223] on div "View Clearing Price" at bounding box center [778, 220] width 70 height 8
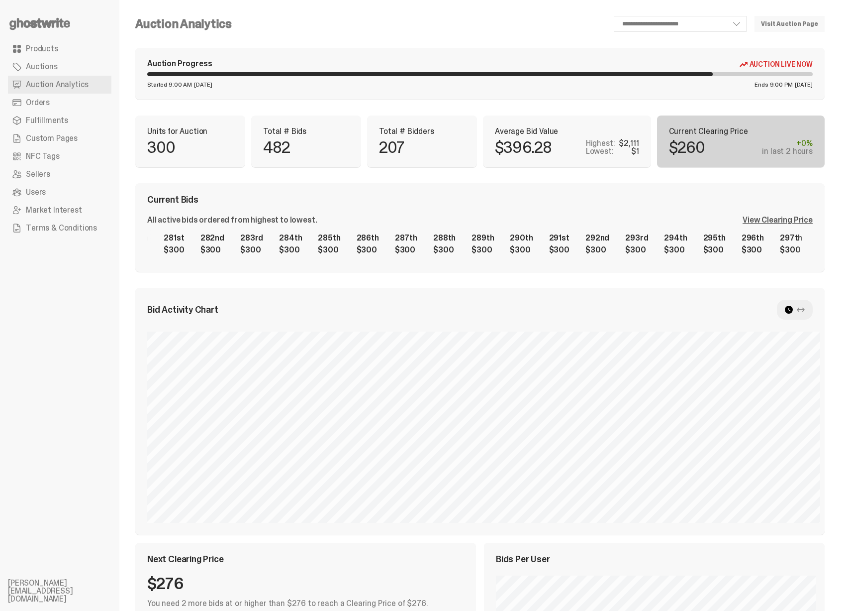
scroll to position [0, 10529]
